Goal: Task Accomplishment & Management: Manage account settings

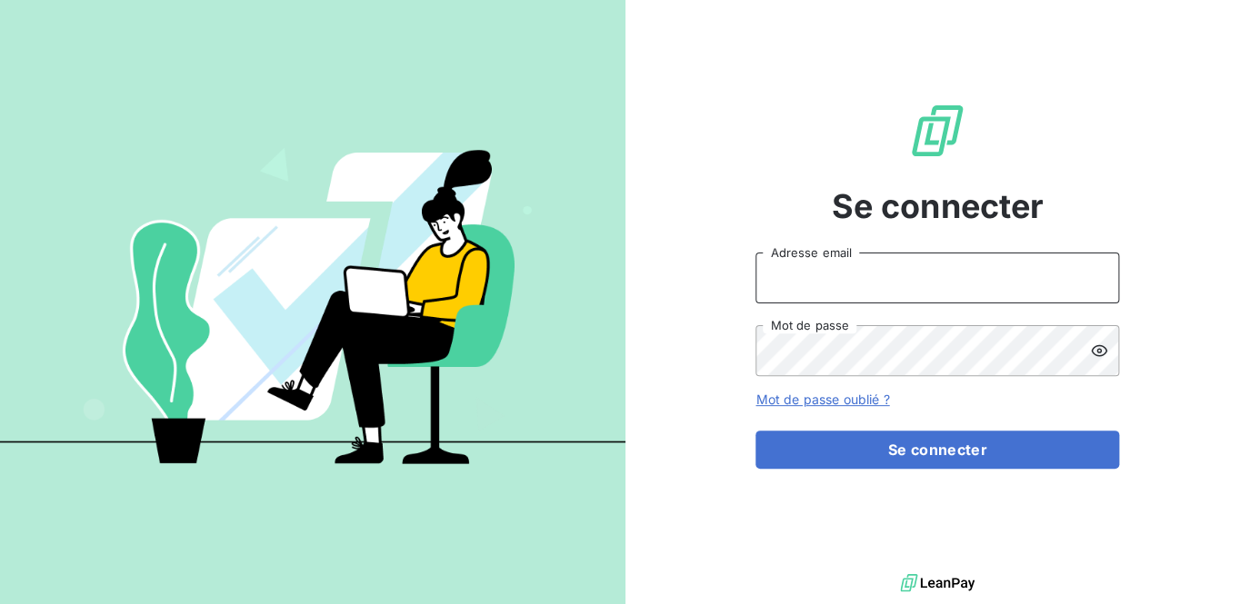
click at [806, 264] on input "Adresse email" at bounding box center [936, 278] width 363 height 51
type input "m.ramanich@equippro.mq"
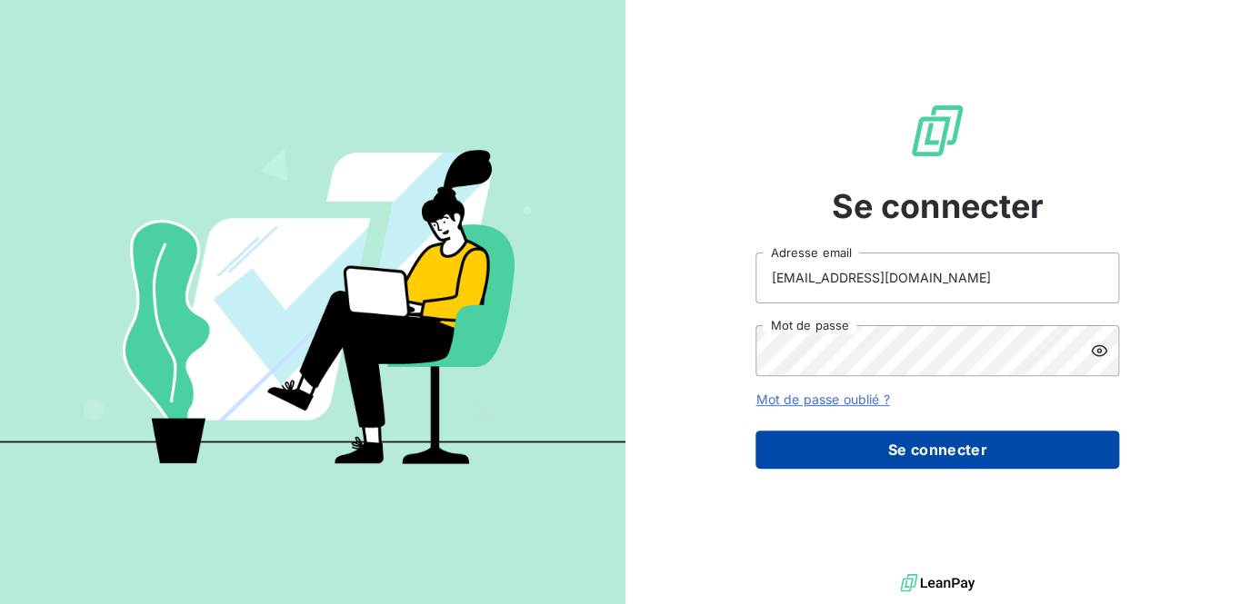
click at [958, 452] on button "Se connecter" at bounding box center [936, 450] width 363 height 38
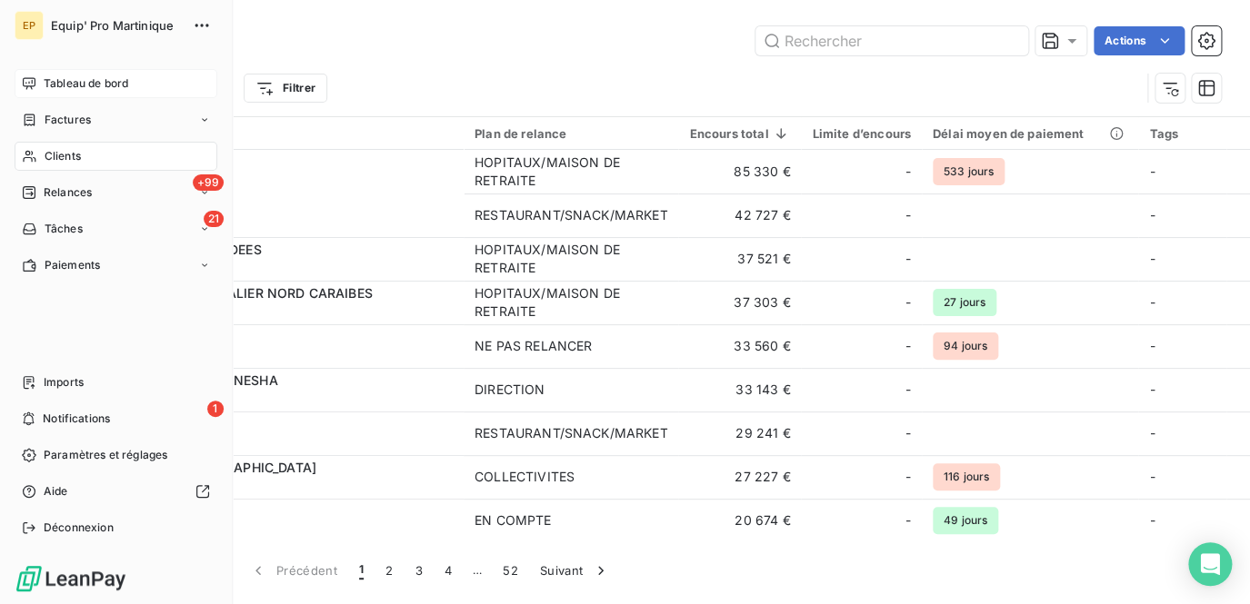
click at [54, 86] on span "Tableau de bord" at bounding box center [86, 83] width 85 height 16
